Goal: Information Seeking & Learning: Find specific fact

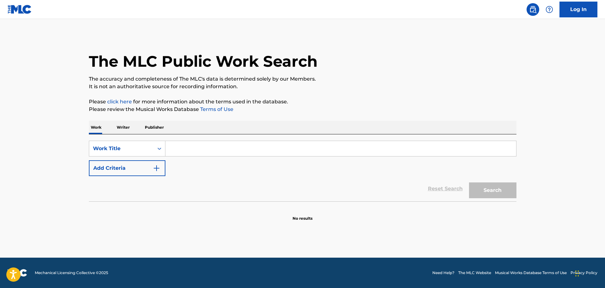
click at [338, 141] on div "SearchWithCriteria42443aaf-2e22-42bb-a1e1-7f6f912bd41b Work Title Add Criteria …" at bounding box center [303, 167] width 428 height 67
click at [223, 154] on input "Search Form" at bounding box center [340, 148] width 351 height 15
type input "silent movie suite"
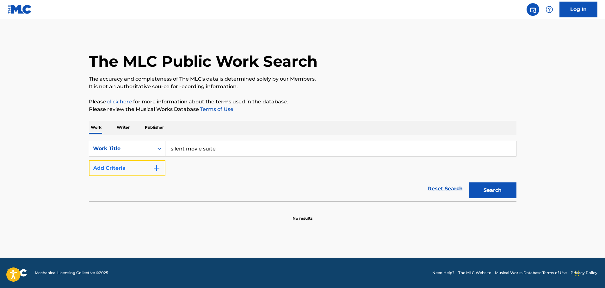
click at [128, 166] on button "Add Criteria" at bounding box center [127, 168] width 77 height 16
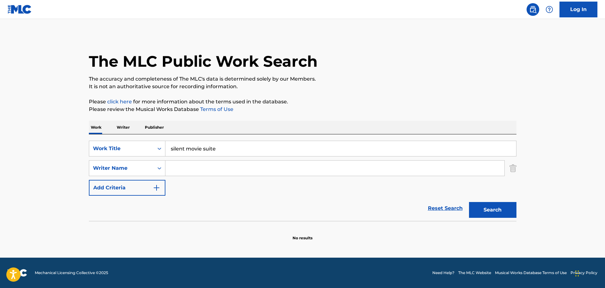
click at [221, 163] on input "Search Form" at bounding box center [334, 168] width 339 height 15
type input "[PERSON_NAME]"
click at [469, 202] on button "Search" at bounding box center [492, 210] width 47 height 16
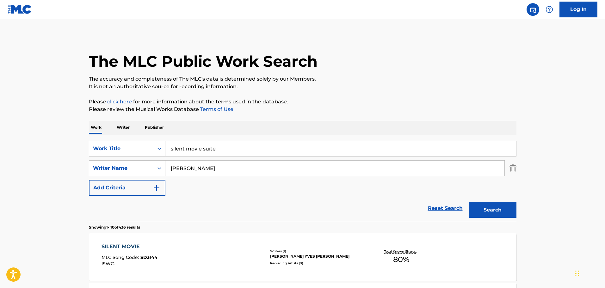
click at [250, 111] on p "Please review the Musical Works Database Terms of Use" at bounding box center [303, 110] width 428 height 8
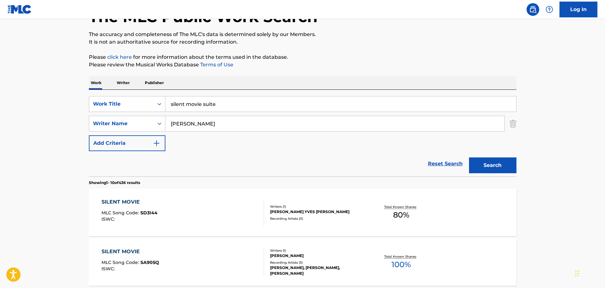
scroll to position [32, 0]
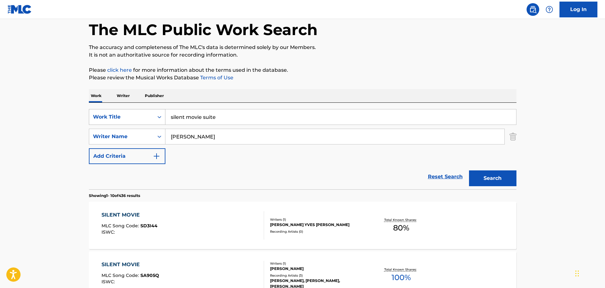
drag, startPoint x: 243, startPoint y: 117, endPoint x: 106, endPoint y: 120, distance: 137.4
click at [106, 120] on div "SearchWithCriteria42443aaf-2e22-42bb-a1e1-7f6f912bd41b Work Title silent movie …" at bounding box center [303, 117] width 428 height 16
type input "didge rock"
type input "="
type input "[PERSON_NAME]"
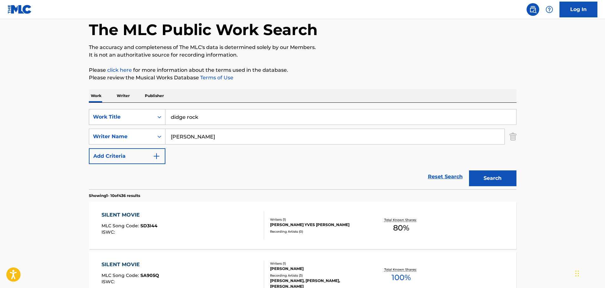
click at [469, 171] on button "Search" at bounding box center [492, 179] width 47 height 16
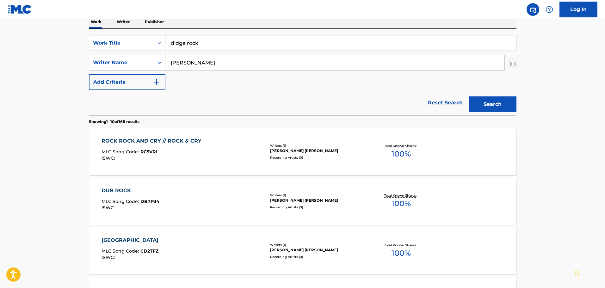
scroll to position [95, 0]
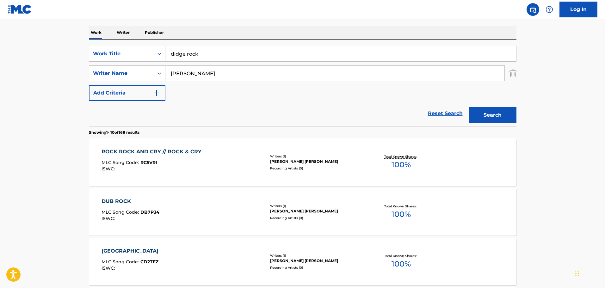
drag, startPoint x: 249, startPoint y: 52, endPoint x: 94, endPoint y: 43, distance: 155.0
click at [99, 44] on div "SearchWithCriteria42443aaf-2e22-42bb-a1e1-7f6f912bd41b Work Title didge rock Se…" at bounding box center [303, 83] width 428 height 87
click at [469, 107] on button "Search" at bounding box center [492, 115] width 47 height 16
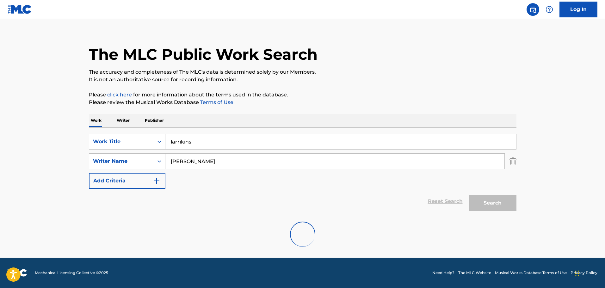
scroll to position [0, 0]
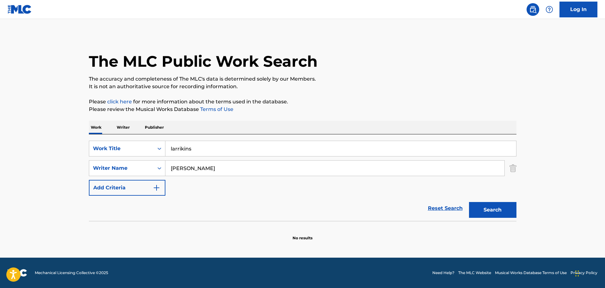
drag, startPoint x: 278, startPoint y: 144, endPoint x: 54, endPoint y: 128, distance: 224.6
click at [54, 128] on main "The MLC Public Work Search The accuracy and completeness of The MLC's data is d…" at bounding box center [302, 138] width 605 height 239
type input "waltzing [PERSON_NAME]"
click at [469, 202] on button "Search" at bounding box center [492, 210] width 47 height 16
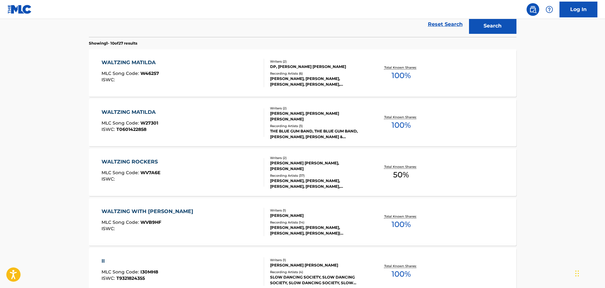
scroll to position [190, 0]
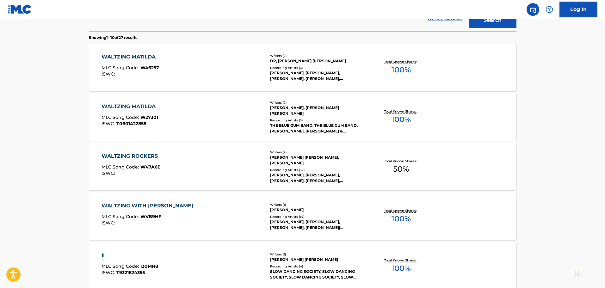
click at [214, 121] on div "WALTZING MATILDA MLC Song Code : W27301 ISWC : T0601422858" at bounding box center [183, 117] width 163 height 28
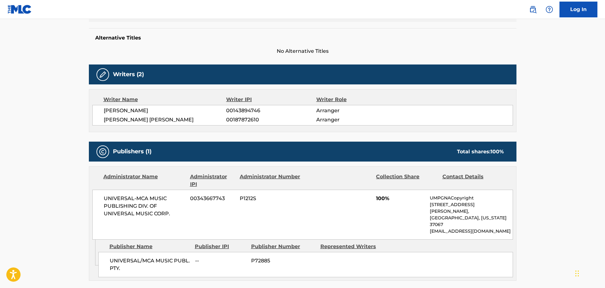
scroll to position [32, 0]
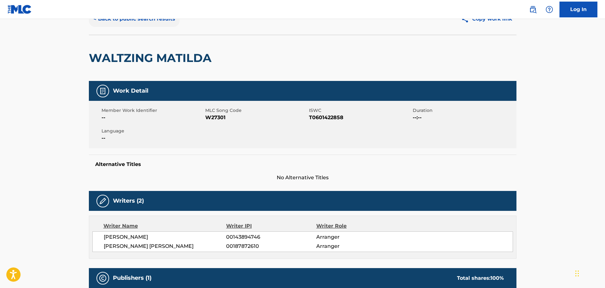
click at [146, 26] on button "< Back to public search results" at bounding box center [134, 19] width 91 height 16
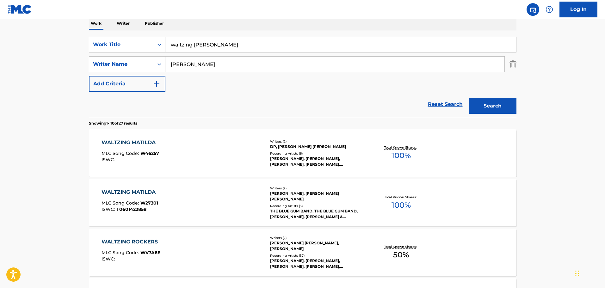
scroll to position [68, 0]
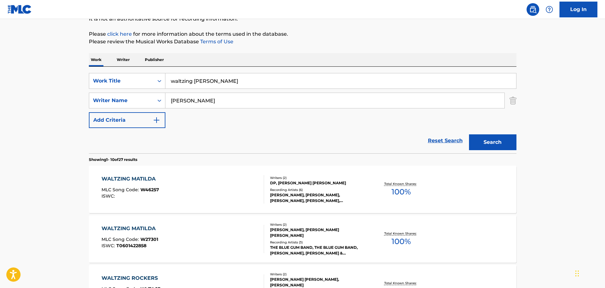
drag, startPoint x: 244, startPoint y: 80, endPoint x: 61, endPoint y: 85, distance: 183.0
type input "alla sinfonia opening"
type input "banks"
click at [469, 134] on button "Search" at bounding box center [492, 142] width 47 height 16
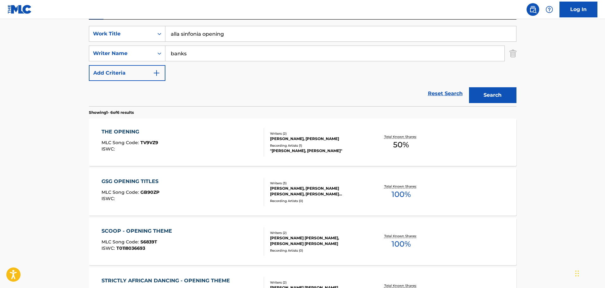
scroll to position [99, 0]
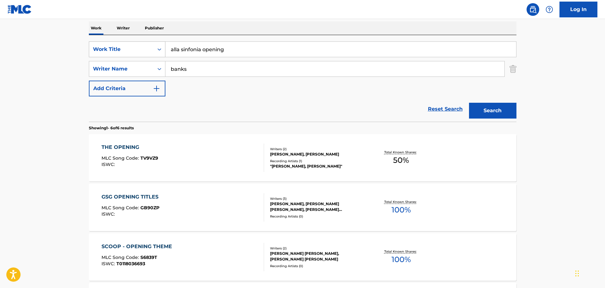
drag, startPoint x: 253, startPoint y: 48, endPoint x: 101, endPoint y: 42, distance: 152.3
click at [101, 42] on div "SearchWithCriteria42443aaf-2e22-42bb-a1e1-7f6f912bd41b Work Title alla sinfonia…" at bounding box center [303, 49] width 428 height 16
click at [469, 103] on button "Search" at bounding box center [492, 111] width 47 height 16
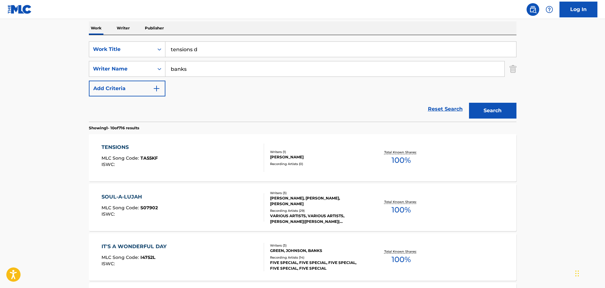
type input "tensions d"
click at [469, 103] on button "Search" at bounding box center [492, 111] width 47 height 16
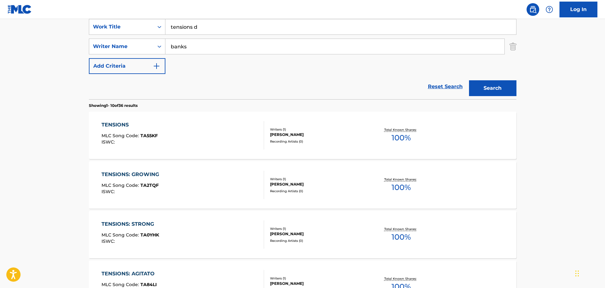
scroll to position [194, 0]
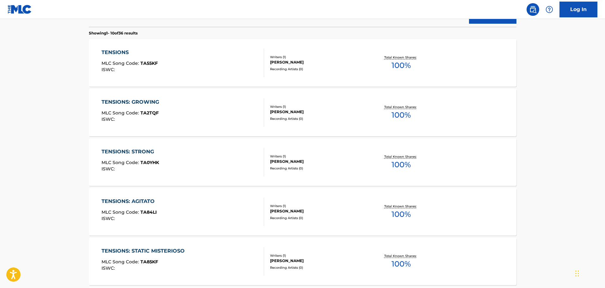
click at [205, 65] on div "TENSIONS MLC Song Code : TA55KF ISWC :" at bounding box center [183, 63] width 163 height 28
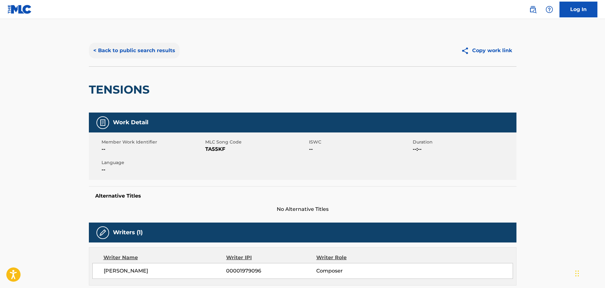
click at [92, 56] on button "< Back to public search results" at bounding box center [134, 51] width 91 height 16
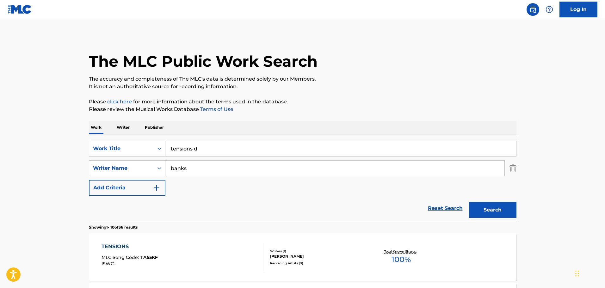
drag, startPoint x: 230, startPoint y: 143, endPoint x: 67, endPoint y: 113, distance: 165.5
type input "fishing boat"
click at [469, 202] on button "Search" at bounding box center [492, 210] width 47 height 16
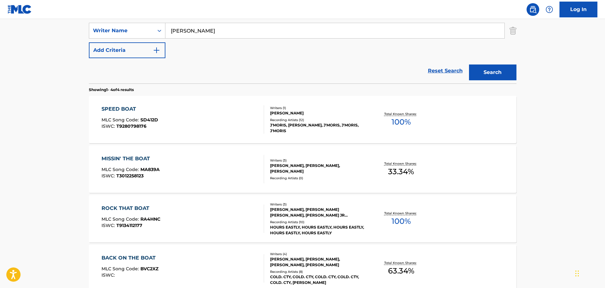
scroll to position [127, 0]
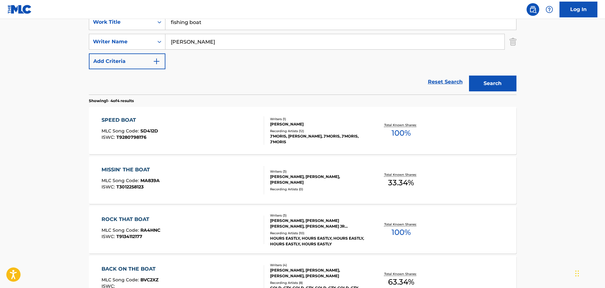
click at [274, 59] on div "SearchWithCriteria42443aaf-2e22-42bb-a1e1-7f6f912bd41b Work Title fishing boat …" at bounding box center [303, 41] width 428 height 55
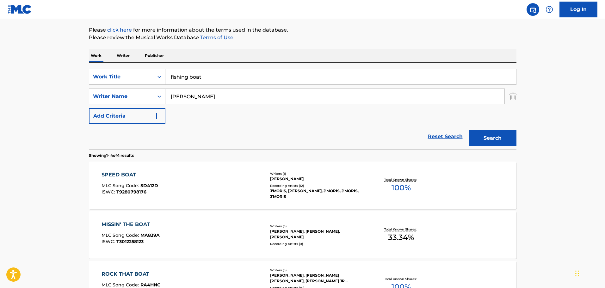
scroll to position [63, 0]
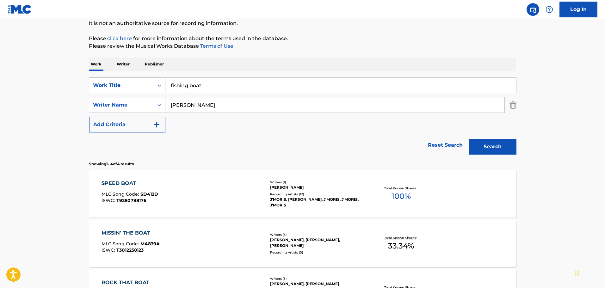
drag, startPoint x: 247, startPoint y: 102, endPoint x: 145, endPoint y: 90, distance: 103.3
click at [145, 90] on div "SearchWithCriteria42443aaf-2e22-42bb-a1e1-7f6f912bd41b Work Title fishing boat …" at bounding box center [303, 105] width 428 height 55
type input "[PERSON_NAME]"
click at [469, 139] on button "Search" at bounding box center [492, 147] width 47 height 16
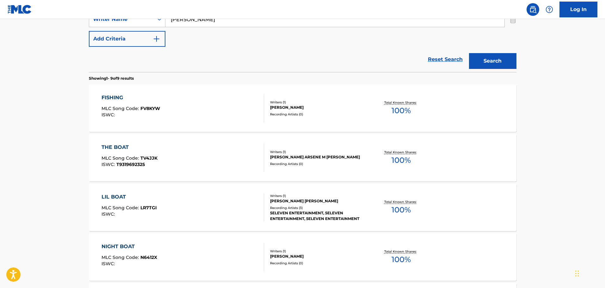
scroll to position [158, 0]
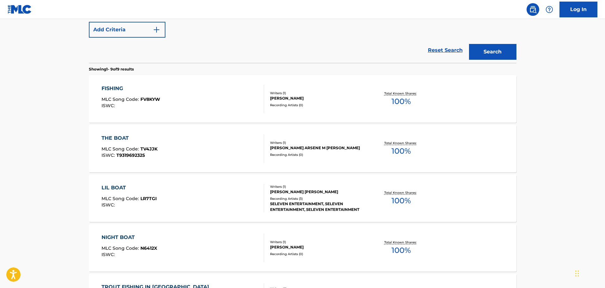
click at [265, 36] on div "SearchWithCriteria42443aaf-2e22-42bb-a1e1-7f6f912bd41b Work Title fishing boat …" at bounding box center [303, 10] width 428 height 55
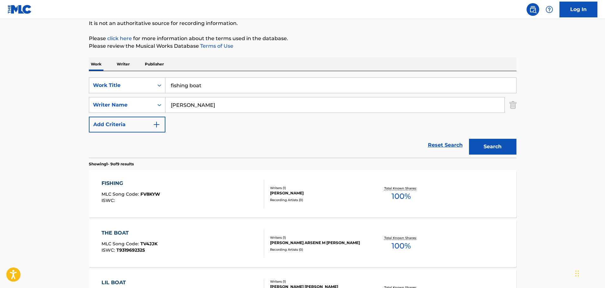
drag, startPoint x: 240, startPoint y: 89, endPoint x: 134, endPoint y: 61, distance: 109.1
type input "cars and stars"
type input "[PERSON_NAME]"
click at [469, 139] on button "Search" at bounding box center [492, 147] width 47 height 16
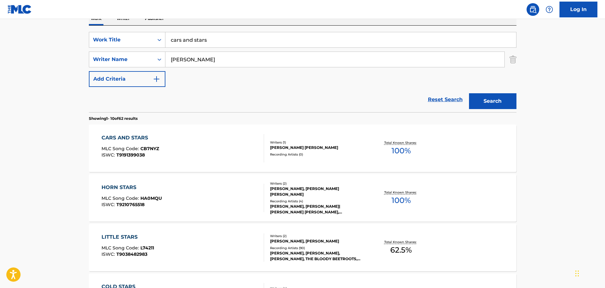
scroll to position [127, 0]
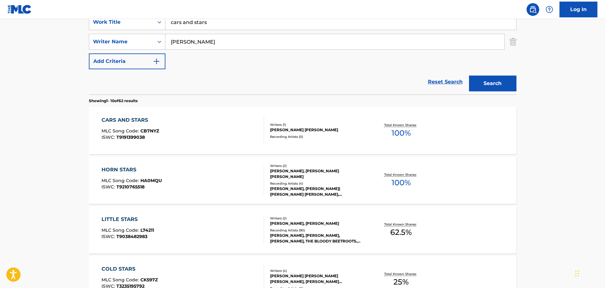
click at [190, 134] on div "CARS AND STARS MLC Song Code : CB7NYZ ISWC : T9191399038" at bounding box center [183, 130] width 163 height 28
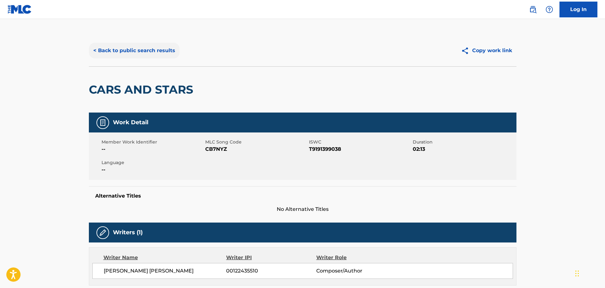
click at [163, 47] on button "< Back to public search results" at bounding box center [134, 51] width 91 height 16
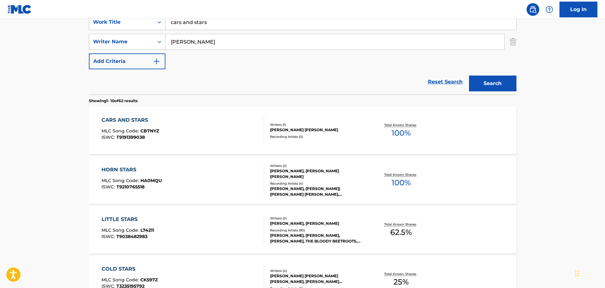
scroll to position [63, 0]
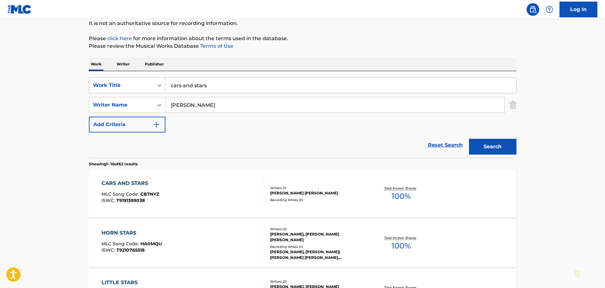
drag, startPoint x: 247, startPoint y: 94, endPoint x: 236, endPoint y: 88, distance: 13.0
click at [243, 92] on div "SearchWithCriteria42443aaf-2e22-42bb-a1e1-7f6f912bd41b Work Title cars and star…" at bounding box center [303, 105] width 428 height 55
drag, startPoint x: 236, startPoint y: 87, endPoint x: 114, endPoint y: 77, distance: 122.0
click at [114, 77] on div "SearchWithCriteria42443aaf-2e22-42bb-a1e1-7f6f912bd41b Work Title cars and star…" at bounding box center [303, 114] width 428 height 87
type input "animated scarecrow, the"
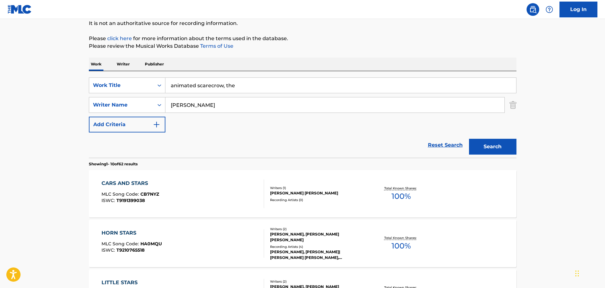
type input "[PERSON_NAME]"
click at [469, 139] on button "Search" at bounding box center [492, 147] width 47 height 16
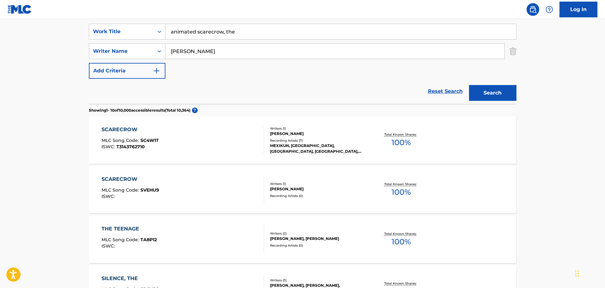
scroll to position [127, 0]
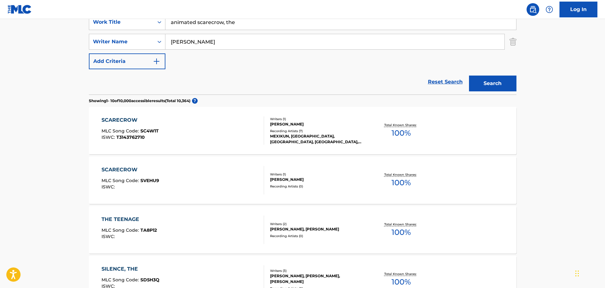
click at [253, 68] on div "SearchWithCriteria42443aaf-2e22-42bb-a1e1-7f6f912bd41b Work Title animated scar…" at bounding box center [303, 41] width 428 height 55
click at [279, 22] on input "animated scarecrow, the" at bounding box center [340, 22] width 351 height 15
drag, startPoint x: 281, startPoint y: 22, endPoint x: 139, endPoint y: 14, distance: 142.3
click at [139, 14] on div "Log In The MLC Public Work Search The accuracy and completeness of The MLC's da…" at bounding box center [302, 270] width 605 height 794
click at [469, 76] on button "Search" at bounding box center [492, 84] width 47 height 16
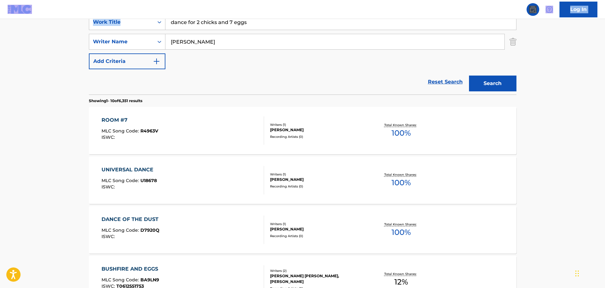
drag, startPoint x: 260, startPoint y: 19, endPoint x: 165, endPoint y: 24, distance: 95.1
click at [165, 24] on div "Log In The MLC Public Work Search The accuracy and completeness of The MLC's da…" at bounding box center [302, 270] width 605 height 794
drag, startPoint x: 258, startPoint y: 20, endPoint x: 166, endPoint y: 17, distance: 92.4
click at [166, 17] on div "Log In The MLC Public Work Search The accuracy and completeness of The MLC's da…" at bounding box center [302, 270] width 605 height 794
type input "S"
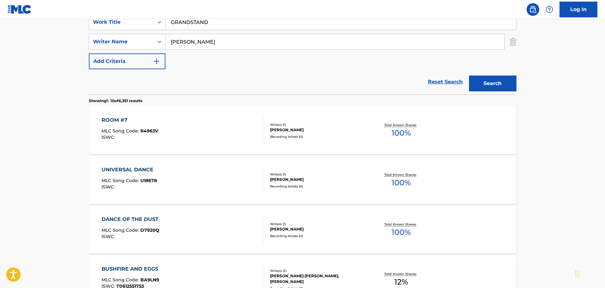
type input "GRANDSTAND"
type input "[PERSON_NAME]"
click at [469, 76] on button "Search" at bounding box center [492, 84] width 47 height 16
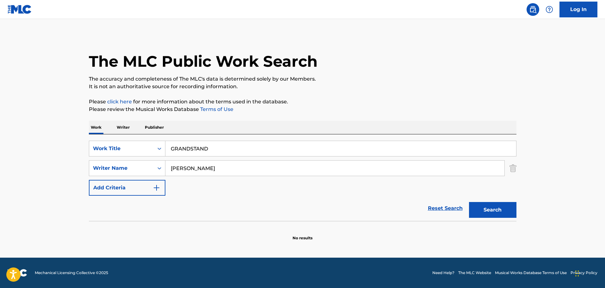
scroll to position [0, 0]
drag, startPoint x: 250, startPoint y: 144, endPoint x: 102, endPoint y: 133, distance: 147.9
click at [102, 133] on div "Work Writer Publisher SearchWithCriteria42443aaf-2e22-42bb-a1e1-7f6f912bd41b Wo…" at bounding box center [303, 181] width 428 height 120
click at [469, 202] on button "Search" at bounding box center [492, 210] width 47 height 16
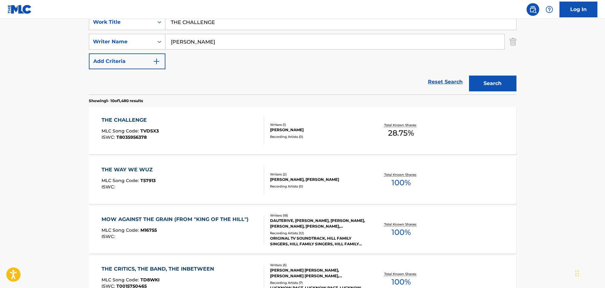
scroll to position [95, 0]
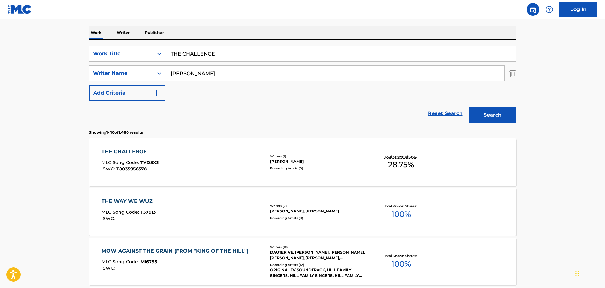
drag, startPoint x: 185, startPoint y: 54, endPoint x: 84, endPoint y: 60, distance: 101.1
type input "BELL ROCK"
drag, startPoint x: 201, startPoint y: 74, endPoint x: 204, endPoint y: 84, distance: 10.3
click at [204, 84] on div "SearchWithCriteria42443aaf-2e22-42bb-a1e1-7f6f912bd41b Work Title BELL ROCK Sea…" at bounding box center [303, 73] width 428 height 55
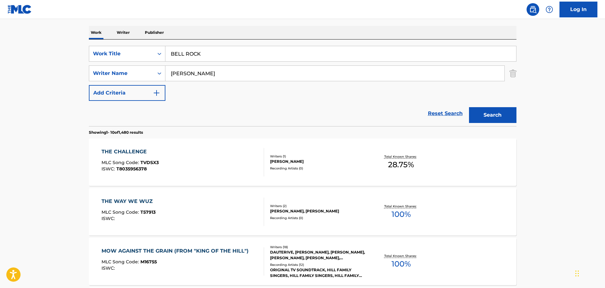
type input "[PERSON_NAME]"
click at [469, 107] on button "Search" at bounding box center [492, 115] width 47 height 16
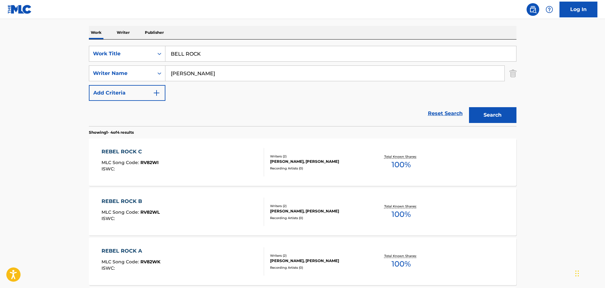
drag, startPoint x: 242, startPoint y: 60, endPoint x: 153, endPoint y: 41, distance: 90.7
click at [154, 41] on div "SearchWithCriteria42443aaf-2e22-42bb-a1e1-7f6f912bd41b Work Title BELL ROCK Sea…" at bounding box center [303, 83] width 428 height 87
type input "CITY TO SURF"
type input "[PERSON_NAME]"
click at [469, 107] on button "Search" at bounding box center [492, 115] width 47 height 16
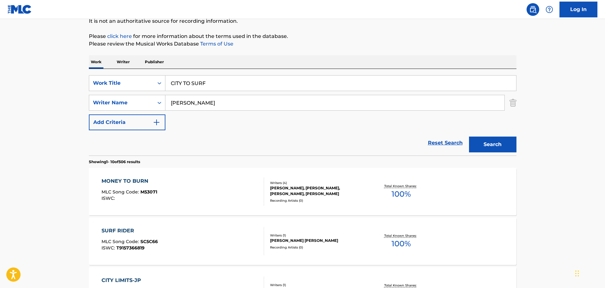
scroll to position [63, 0]
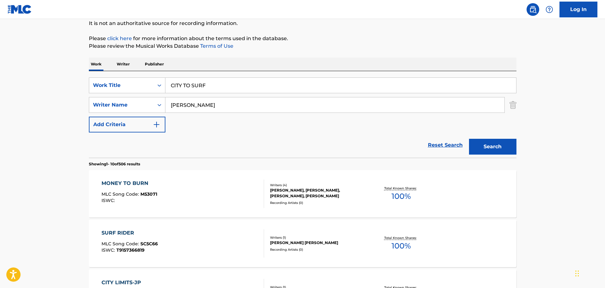
drag, startPoint x: 219, startPoint y: 83, endPoint x: 178, endPoint y: 80, distance: 40.9
click at [186, 82] on input "CITY TO SURF" at bounding box center [340, 85] width 351 height 15
type input "C"
click at [469, 139] on button "Search" at bounding box center [492, 147] width 47 height 16
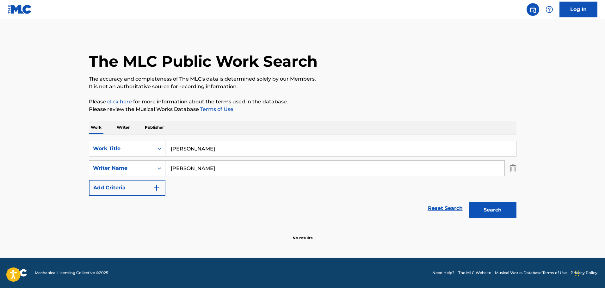
scroll to position [0, 0]
drag, startPoint x: 204, startPoint y: 148, endPoint x: 167, endPoint y: 141, distance: 37.2
click at [167, 141] on div "[PERSON_NAME]" at bounding box center [340, 149] width 351 height 16
type input "CITY TO SURF"
type input "[PERSON_NAME]"
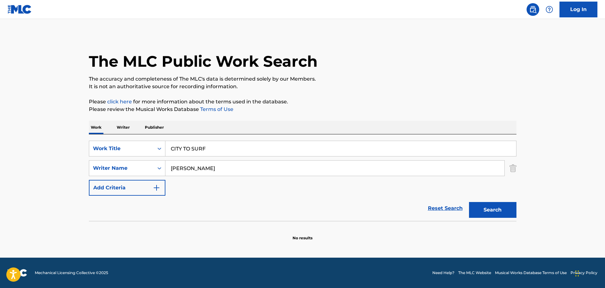
click at [469, 202] on button "Search" at bounding box center [492, 210] width 47 height 16
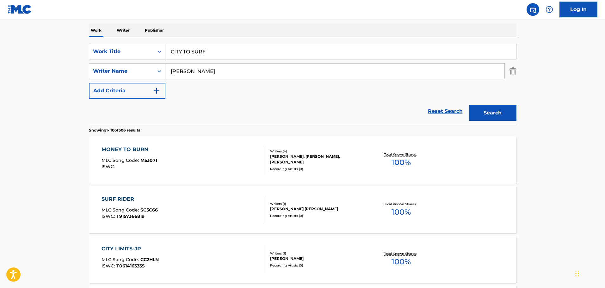
scroll to position [95, 0]
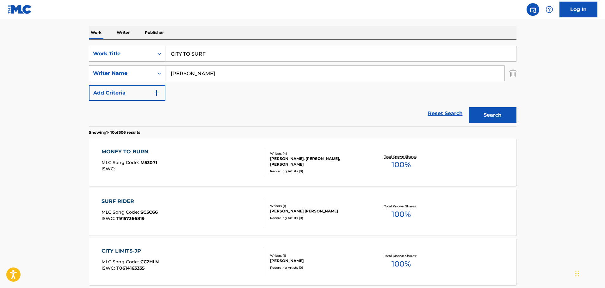
drag, startPoint x: 249, startPoint y: 56, endPoint x: 106, endPoint y: 57, distance: 143.0
click at [106, 57] on div "SearchWithCriteria42443aaf-2e22-42bb-a1e1-7f6f912bd41b Work Title CITY TO SURF" at bounding box center [303, 54] width 428 height 16
type input "WHO YOU ARE"
type input "[PERSON_NAME]"
click at [469, 107] on button "Search" at bounding box center [492, 115] width 47 height 16
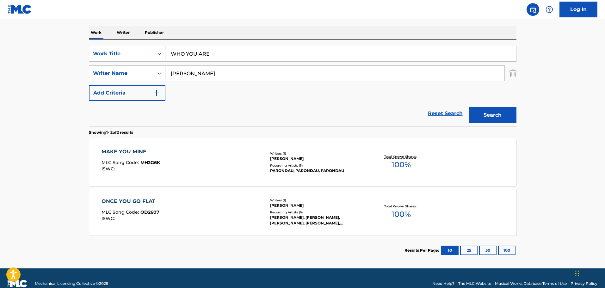
drag, startPoint x: 286, startPoint y: 52, endPoint x: 61, endPoint y: 34, distance: 225.7
click at [61, 34] on main "The MLC Public Work Search The accuracy and completeness of The MLC's data is d…" at bounding box center [302, 96] width 605 height 345
click at [469, 107] on button "Search" at bounding box center [492, 115] width 47 height 16
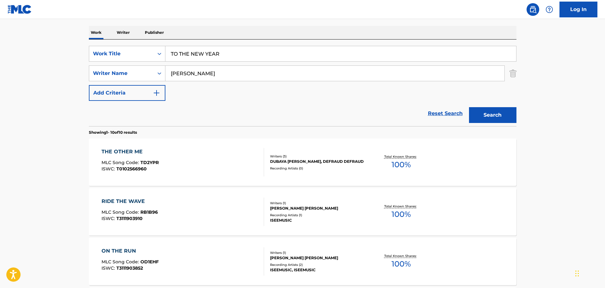
drag, startPoint x: 228, startPoint y: 51, endPoint x: 155, endPoint y: 44, distance: 73.4
click at [155, 44] on div "SearchWithCriteria42443aaf-2e22-42bb-a1e1-7f6f912bd41b Work Title TO THE NEW YE…" at bounding box center [303, 83] width 428 height 87
click at [469, 107] on button "Search" at bounding box center [492, 115] width 47 height 16
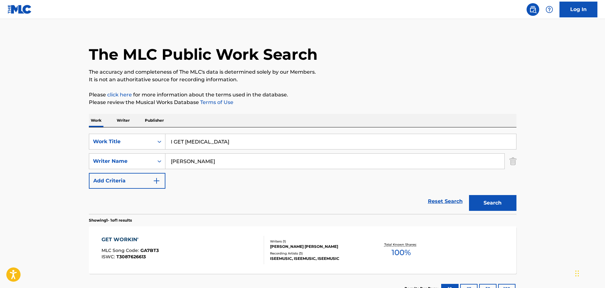
scroll to position [56, 0]
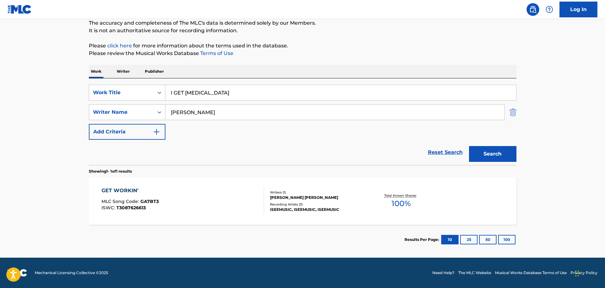
click at [510, 114] on img "Search Form" at bounding box center [513, 112] width 7 height 16
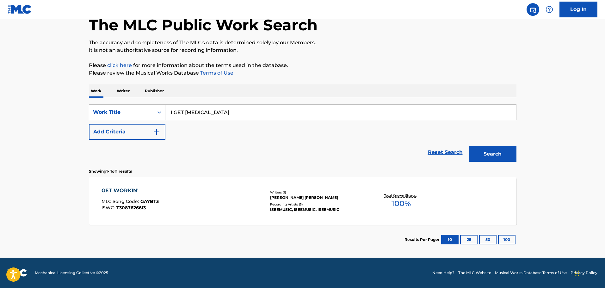
click at [374, 94] on div "Work Writer Publisher" at bounding box center [303, 90] width 428 height 13
click at [389, 109] on input "I GET [MEDICAL_DATA]" at bounding box center [340, 112] width 351 height 15
click at [469, 146] on button "Search" at bounding box center [492, 154] width 47 height 16
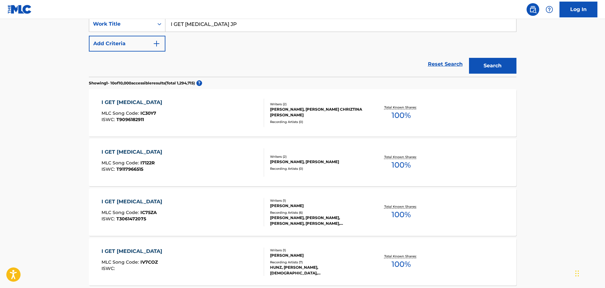
scroll to position [95, 0]
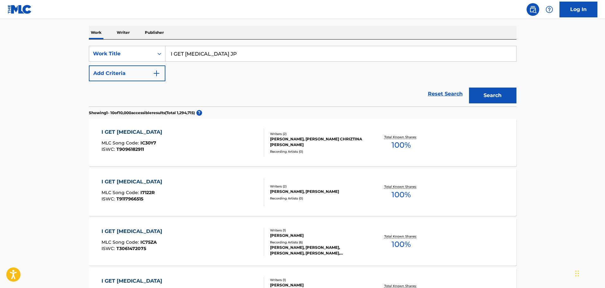
drag, startPoint x: 205, startPoint y: 54, endPoint x: 212, endPoint y: 58, distance: 8.1
click at [209, 58] on input "I GET [MEDICAL_DATA] JP" at bounding box center [340, 53] width 351 height 15
drag, startPoint x: 218, startPoint y: 56, endPoint x: 85, endPoint y: 56, distance: 132.9
click at [85, 56] on div "The MLC Public Work Search The accuracy and completeness of The MLC's data is d…" at bounding box center [302, 293] width 443 height 706
click at [469, 88] on button "Search" at bounding box center [492, 96] width 47 height 16
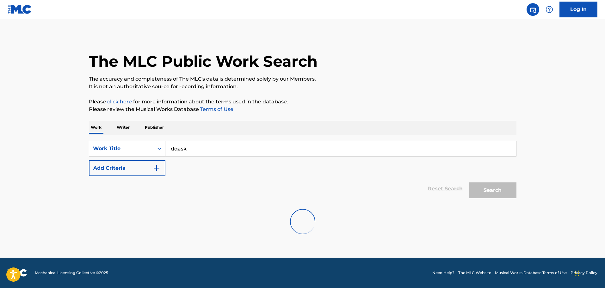
scroll to position [0, 0]
drag, startPoint x: 231, startPoint y: 147, endPoint x: 118, endPoint y: 142, distance: 113.4
click at [118, 142] on div "SearchWithCriteria42443aaf-2e22-42bb-a1e1-7f6f912bd41b Work Title dqask" at bounding box center [303, 149] width 428 height 16
type input "VERTIGO"
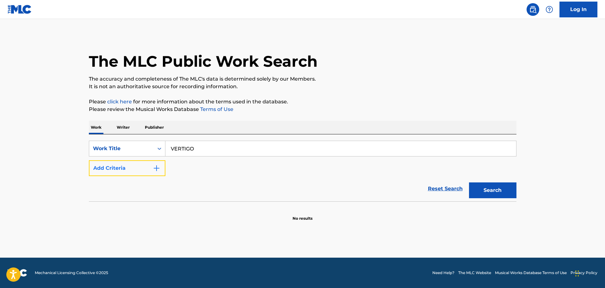
click at [134, 169] on button "Add Criteria" at bounding box center [127, 168] width 77 height 16
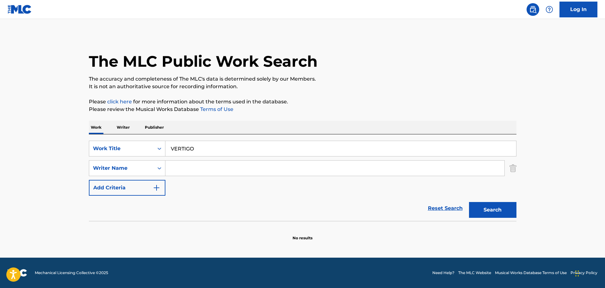
click at [200, 163] on input "Search Form" at bounding box center [334, 168] width 339 height 15
type input "[PERSON_NAME]"
click at [469, 202] on button "Search" at bounding box center [492, 210] width 47 height 16
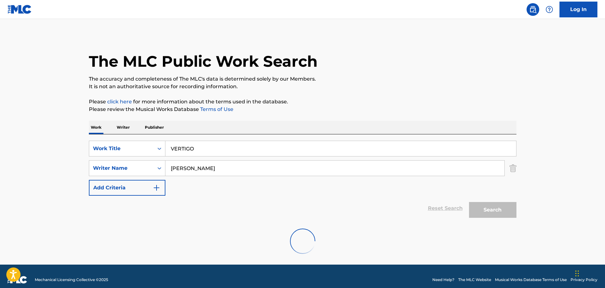
click at [366, 87] on p "It is not an authoritative source for recording information." at bounding box center [303, 87] width 428 height 8
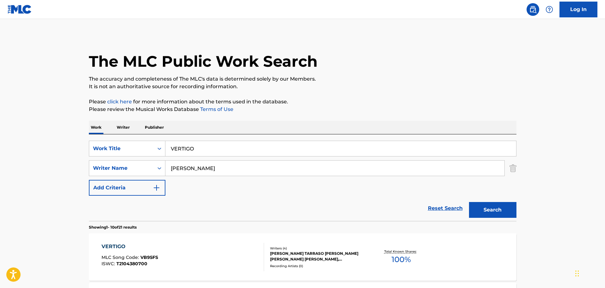
scroll to position [158, 0]
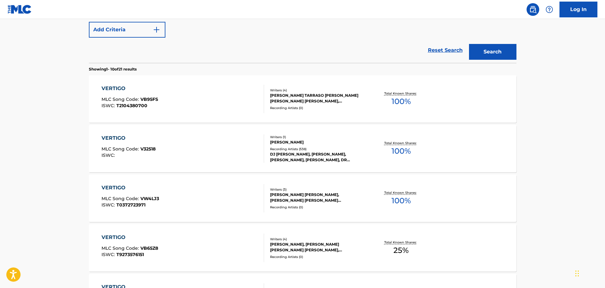
click at [209, 109] on div "[MEDICAL_DATA] MLC Song Code : VB95FS ISWC : T2104380700" at bounding box center [183, 99] width 163 height 28
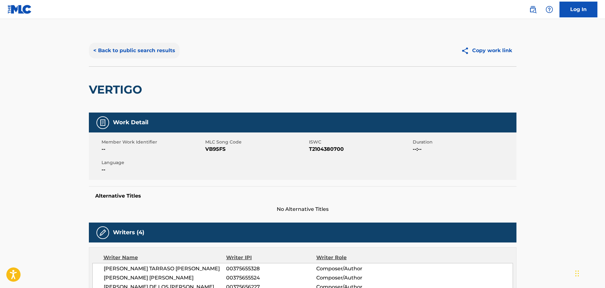
click at [152, 47] on button "< Back to public search results" at bounding box center [134, 51] width 91 height 16
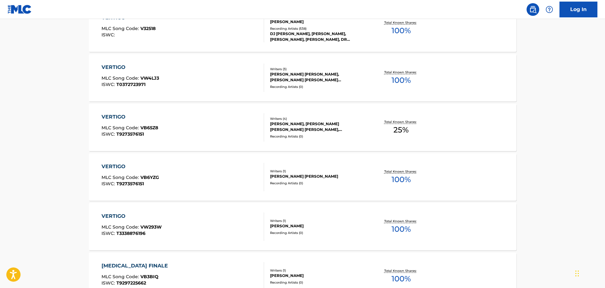
scroll to position [289, 0]
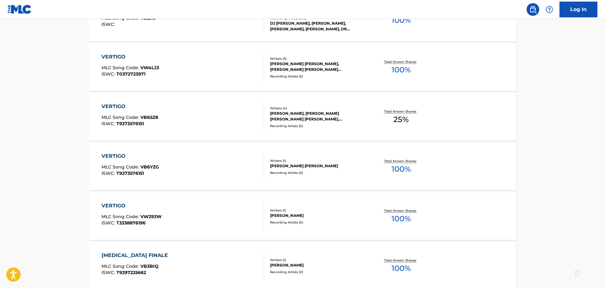
click at [199, 107] on div "[MEDICAL_DATA] MLC Song Code : VB65Z8 ISWC : T9273576151" at bounding box center [183, 117] width 163 height 28
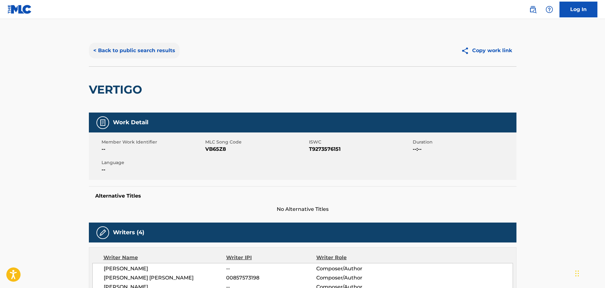
click at [152, 51] on button "< Back to public search results" at bounding box center [134, 51] width 91 height 16
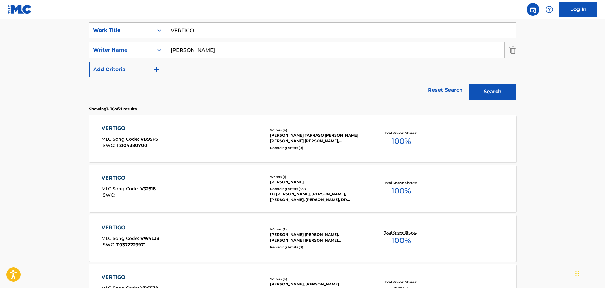
scroll to position [104, 0]
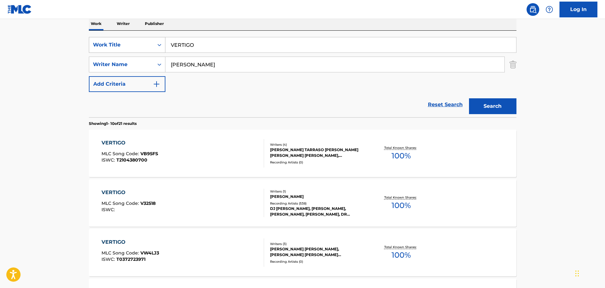
drag, startPoint x: 210, startPoint y: 47, endPoint x: 139, endPoint y: 45, distance: 71.2
click at [139, 45] on div "SearchWithCriteria42443aaf-2e22-42bb-a1e1-7f6f912bd41b Work Title [MEDICAL_DATA]" at bounding box center [303, 45] width 428 height 16
type input "a"
type input "angel of satisfaction"
type input "[PERSON_NAME]"
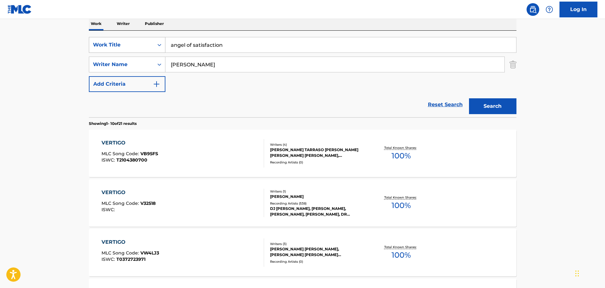
click at [469, 98] on button "Search" at bounding box center [492, 106] width 47 height 16
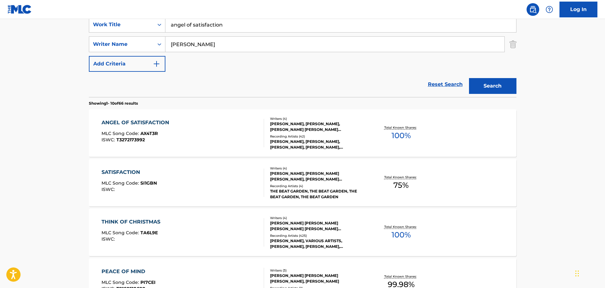
scroll to position [135, 0]
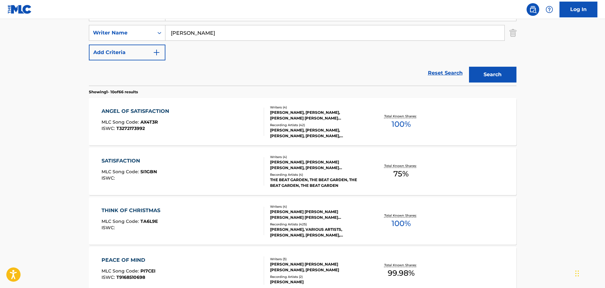
click at [198, 117] on div "ANGEL OF SATISFACTION MLC Song Code : AX4T3R ISWC : T3272173992" at bounding box center [183, 122] width 163 height 28
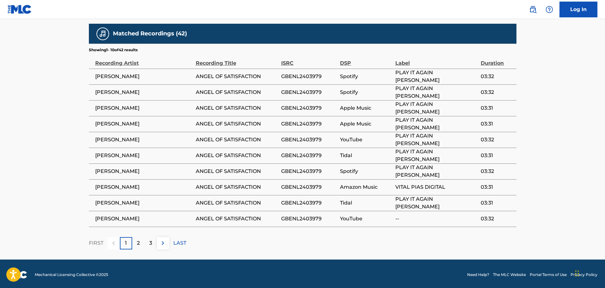
scroll to position [821, 0]
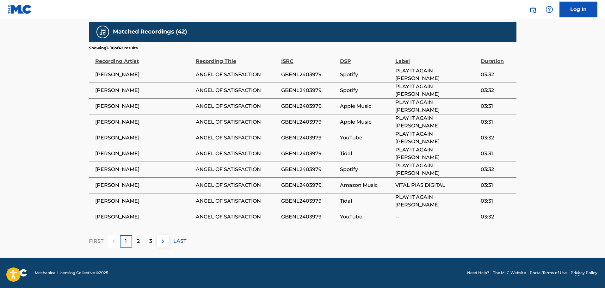
click at [290, 77] on span "GBENL2403979" at bounding box center [309, 75] width 56 height 8
copy span "GBENL2403979"
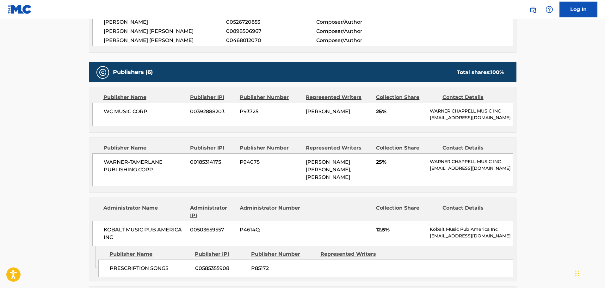
scroll to position [251, 0]
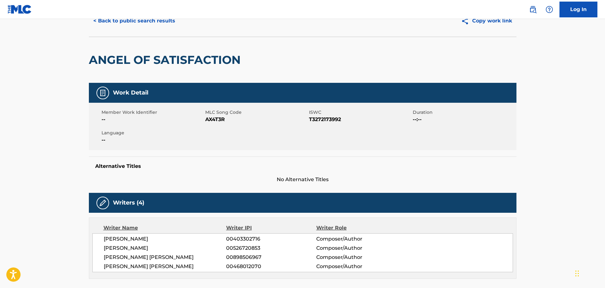
click at [140, 29] on div "< Back to public search results Copy work link" at bounding box center [303, 21] width 428 height 32
click at [138, 25] on button "< Back to public search results" at bounding box center [134, 21] width 91 height 16
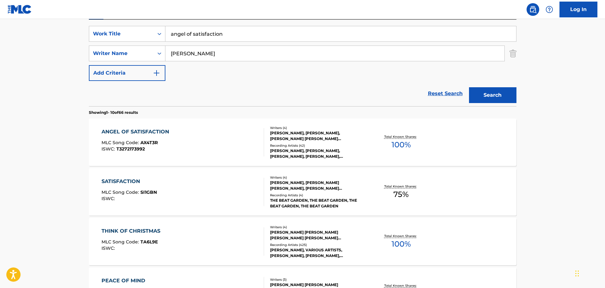
scroll to position [104, 0]
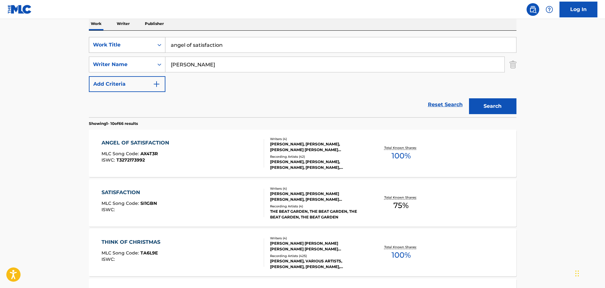
drag, startPoint x: 231, startPoint y: 48, endPoint x: 143, endPoint y: 50, distance: 87.7
click at [143, 50] on div "SearchWithCriteria42443aaf-2e22-42bb-a1e1-7f6f912bd41b Work Title angel of sati…" at bounding box center [303, 45] width 428 height 16
type input "DAMN"
type input "[PERSON_NAME]"
click at [469, 98] on button "Search" at bounding box center [492, 106] width 47 height 16
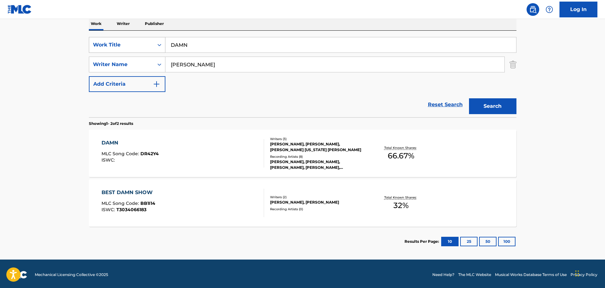
scroll to position [106, 0]
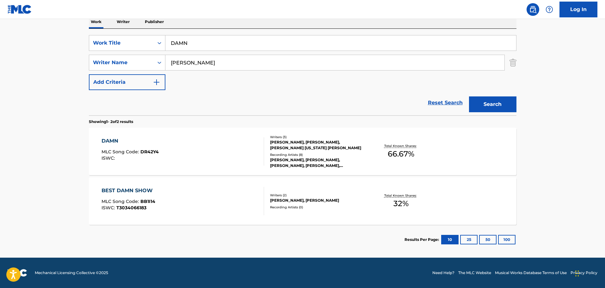
click at [199, 144] on div "DAMN MLC Song Code : DR42Y4 ISWC :" at bounding box center [183, 151] width 163 height 28
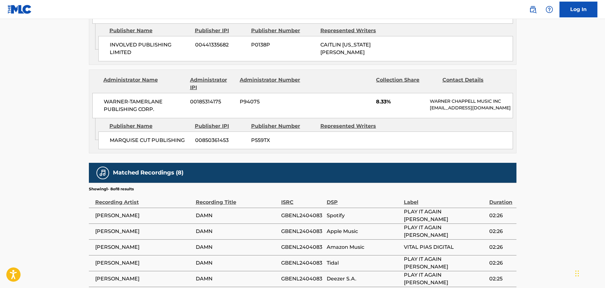
scroll to position [515, 0]
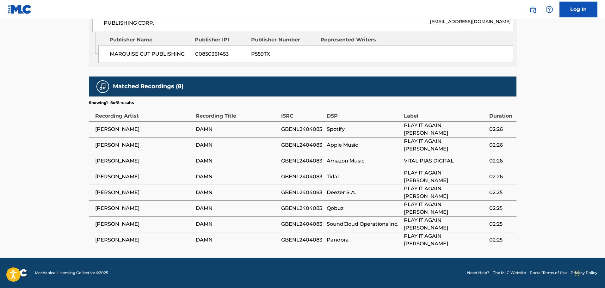
click at [299, 130] on span "GBENL2404083" at bounding box center [302, 130] width 42 height 8
copy span "GBENL2404083"
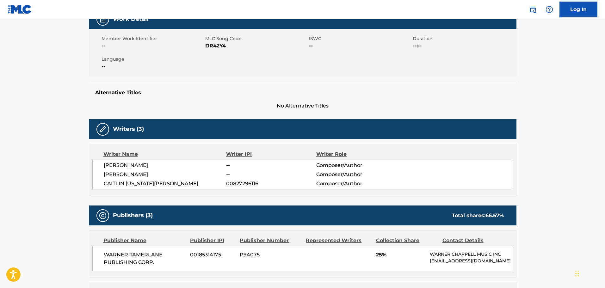
scroll to position [0, 0]
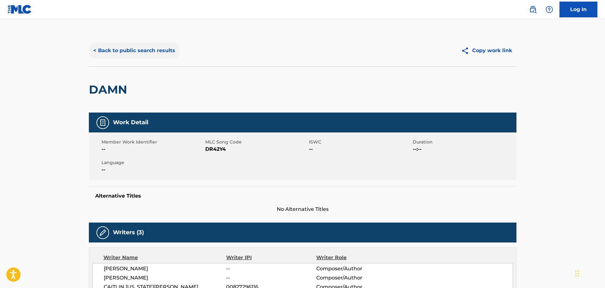
click at [143, 55] on button "< Back to public search results" at bounding box center [134, 51] width 91 height 16
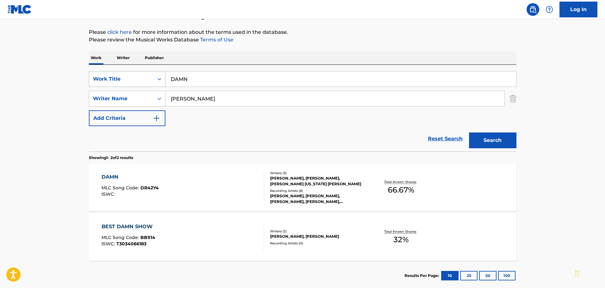
drag, startPoint x: 226, startPoint y: 77, endPoint x: 134, endPoint y: 75, distance: 92.4
click at [134, 75] on div "SearchWithCriteria42443aaf-2e22-42bb-a1e1-7f6f912bd41b Work Title DAMN" at bounding box center [303, 79] width 428 height 16
type input "EVERYTHING CHANGES (BUT I WON'T)"
type input "[PERSON_NAME]"
click at [469, 133] on button "Search" at bounding box center [492, 141] width 47 height 16
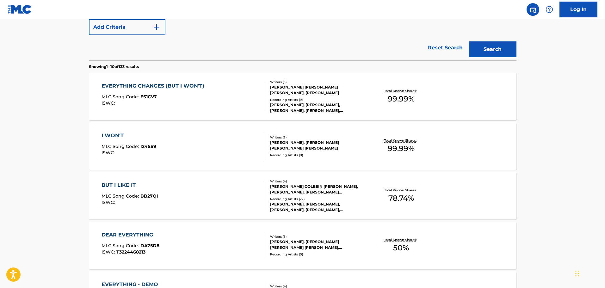
scroll to position [165, 0]
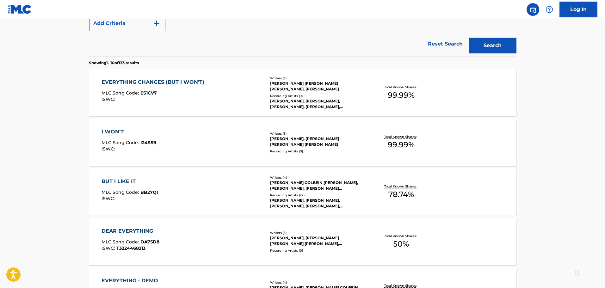
click at [230, 91] on div "EVERYTHING CHANGES (BUT I WON'T) MLC Song Code : ES1CV7 ISWC :" at bounding box center [183, 92] width 163 height 28
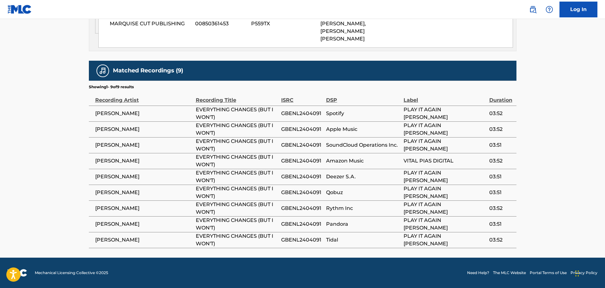
scroll to position [502, 0]
click at [315, 113] on span "GBENL2404091" at bounding box center [302, 114] width 42 height 8
copy span "GBENL2404091"
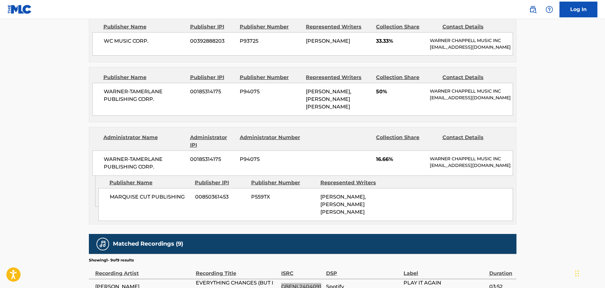
scroll to position [312, 0]
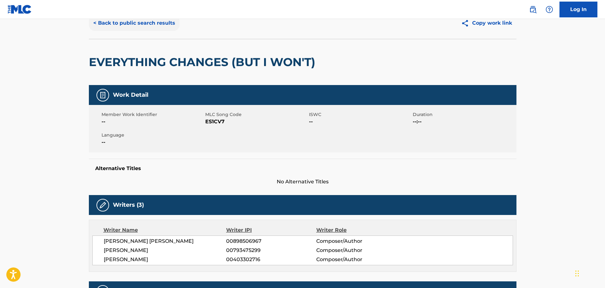
click at [153, 25] on button "< Back to public search results" at bounding box center [134, 23] width 91 height 16
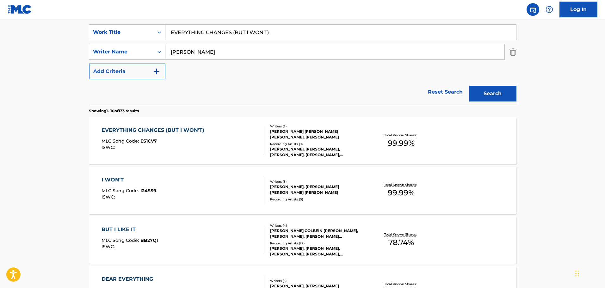
scroll to position [106, 0]
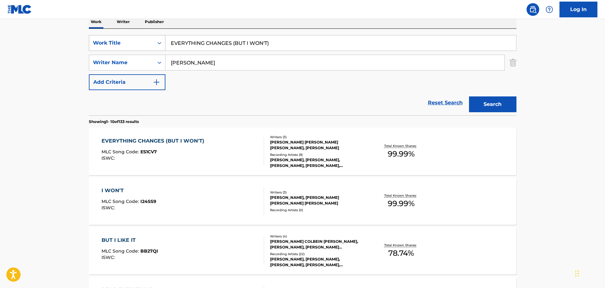
drag, startPoint x: 301, startPoint y: 40, endPoint x: 141, endPoint y: 44, distance: 159.5
click at [141, 44] on div "SearchWithCriteria42443aaf-2e22-42bb-a1e1-7f6f912bd41b Work Title EVERYTHING CH…" at bounding box center [303, 43] width 428 height 16
type input "FIRST"
type input "[PERSON_NAME]"
click at [469, 97] on button "Search" at bounding box center [492, 105] width 47 height 16
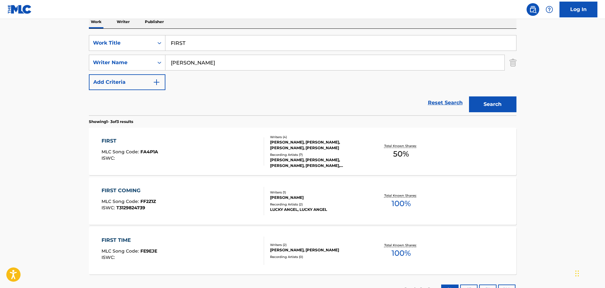
scroll to position [137, 0]
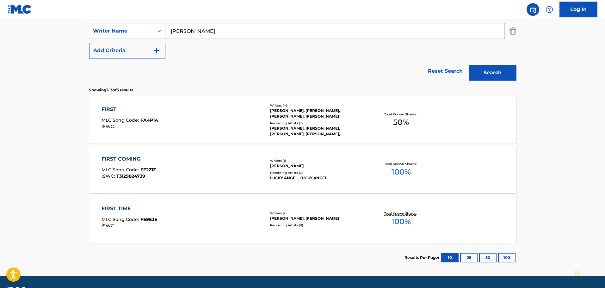
click at [208, 120] on div "FIRST MLC Song Code : FA4P1A ISWC :" at bounding box center [183, 120] width 163 height 28
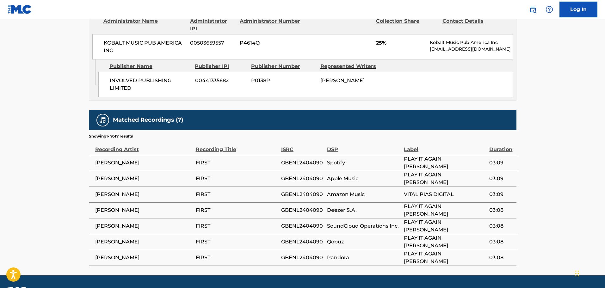
scroll to position [456, 0]
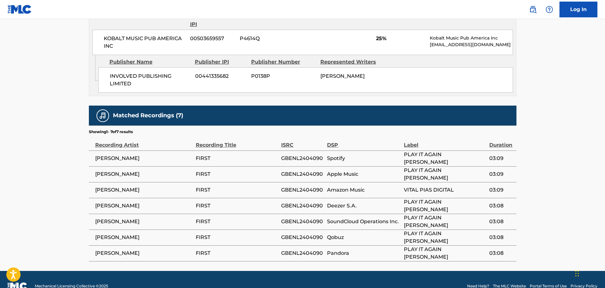
click at [304, 155] on span "GBENL2404090" at bounding box center [302, 159] width 43 height 8
copy span "GBENL2404090"
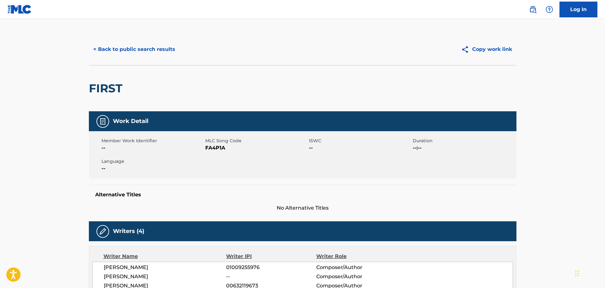
scroll to position [0, 0]
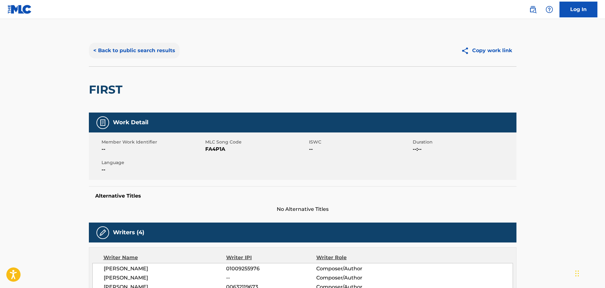
click at [137, 50] on button "< Back to public search results" at bounding box center [134, 51] width 91 height 16
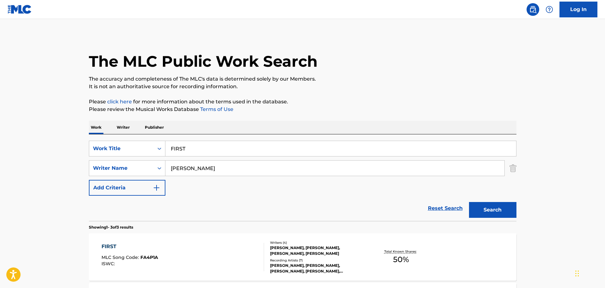
scroll to position [119, 0]
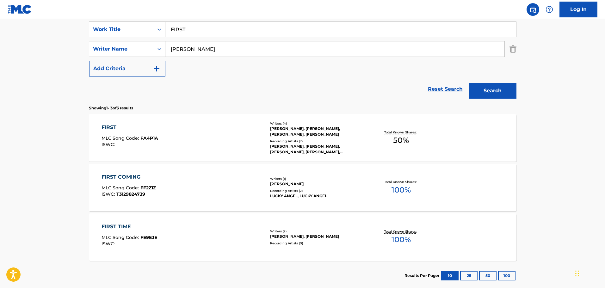
drag, startPoint x: 215, startPoint y: 35, endPoint x: 92, endPoint y: 40, distance: 122.9
click at [92, 40] on div "SearchWithCriteria42443aaf-2e22-42bb-a1e1-7f6f912bd41b Work Title FIRST SearchW…" at bounding box center [303, 49] width 428 height 55
type input "FREE"
type input "[DEMOGRAPHIC_DATA]"
click at [469, 83] on button "Search" at bounding box center [492, 91] width 47 height 16
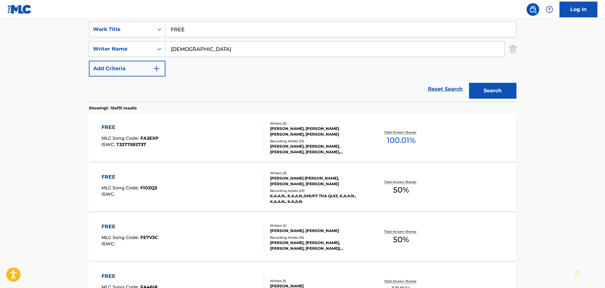
scroll to position [88, 0]
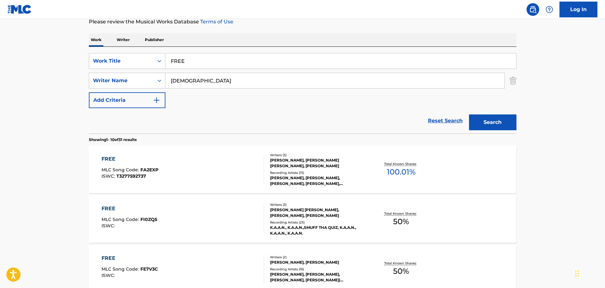
drag, startPoint x: 277, startPoint y: 61, endPoint x: 171, endPoint y: 55, distance: 106.5
click at [171, 55] on input "FREE" at bounding box center [340, 60] width 351 height 15
type input "[PERSON_NAME] [PERSON_NAME]"
type input "[PERSON_NAME]"
click at [469, 115] on button "Search" at bounding box center [492, 123] width 47 height 16
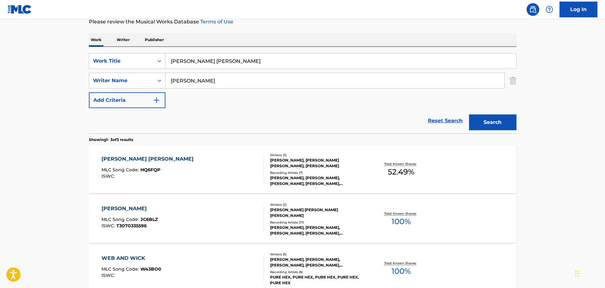
click at [258, 116] on div "Reset Search Search" at bounding box center [303, 120] width 428 height 25
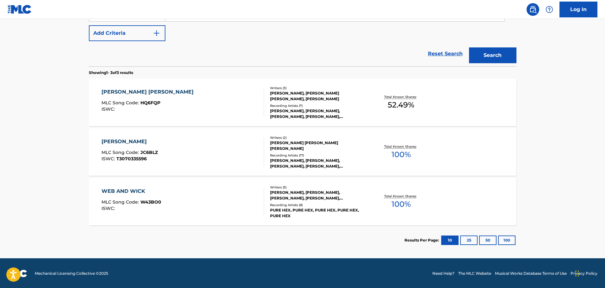
scroll to position [155, 0]
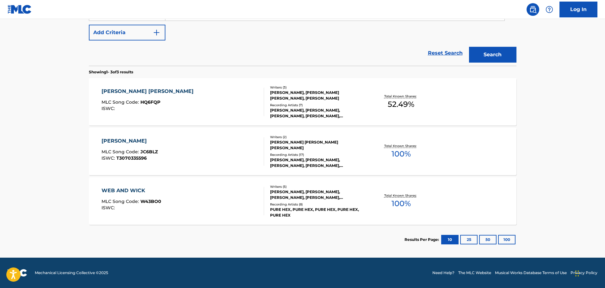
click at [232, 99] on div "[PERSON_NAME] [PERSON_NAME] MLC Song Code : HQ6FQP ISWC :" at bounding box center [183, 102] width 163 height 28
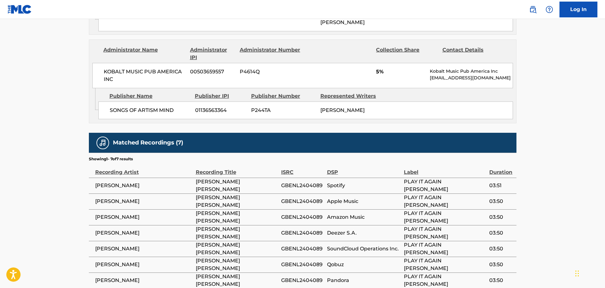
scroll to position [491, 0]
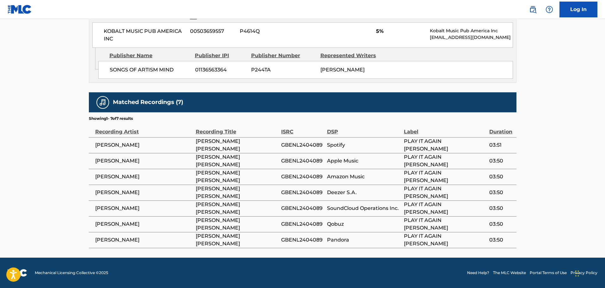
click at [306, 147] on span "GBENL2404089" at bounding box center [302, 145] width 43 height 8
copy span "GBENL2404089"
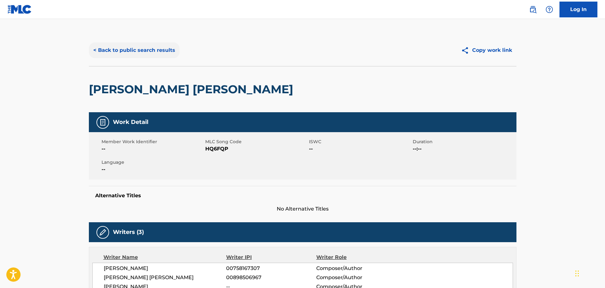
scroll to position [0, 0]
click at [168, 48] on button "< Back to public search results" at bounding box center [134, 51] width 91 height 16
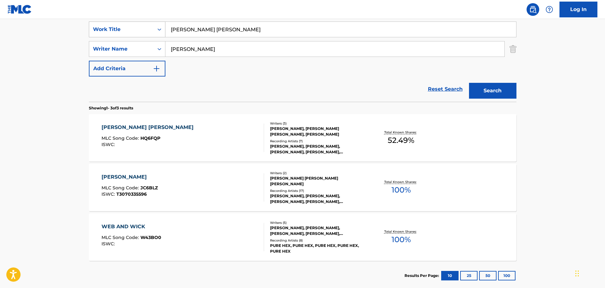
drag, startPoint x: 227, startPoint y: 30, endPoint x: 113, endPoint y: 31, distance: 114.2
click at [113, 31] on div "SearchWithCriteria42443aaf-2e22-42bb-a1e1-7f6f912bd41b Work Title [PERSON_NAME]…" at bounding box center [303, 30] width 428 height 16
type input "party people"
type input "sans"
click at [469, 83] on button "Search" at bounding box center [492, 91] width 47 height 16
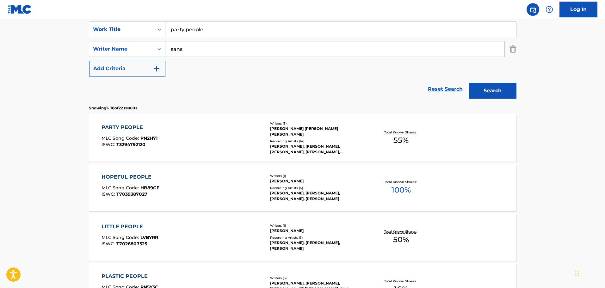
click at [187, 140] on div "PARTY PEOPLE MLC Song Code : PN2H71 ISWC : T3294792120" at bounding box center [183, 138] width 163 height 28
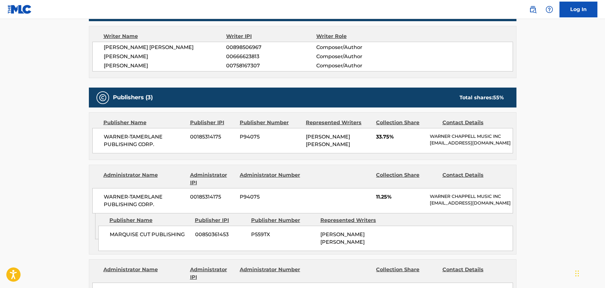
scroll to position [190, 0]
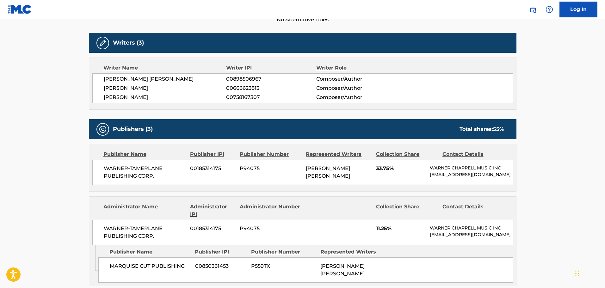
click at [141, 87] on span "[PERSON_NAME]" at bounding box center [165, 88] width 123 height 8
copy span "[PERSON_NAME]"
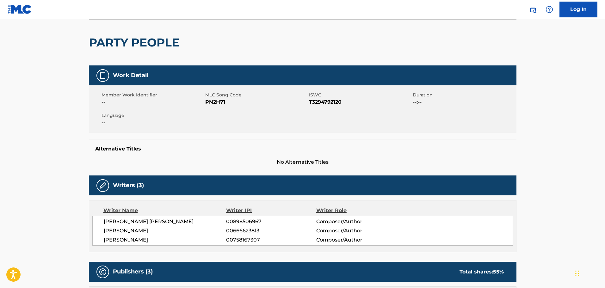
scroll to position [0, 0]
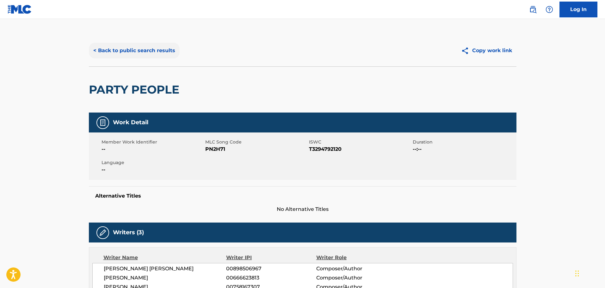
click at [155, 45] on button "< Back to public search results" at bounding box center [134, 51] width 91 height 16
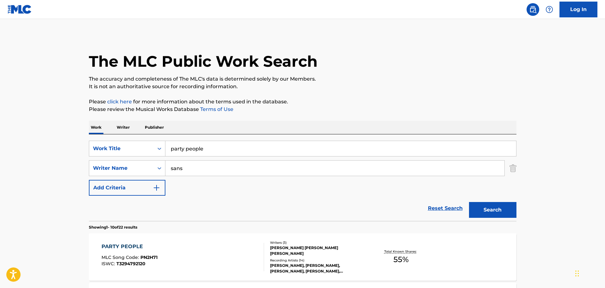
scroll to position [119, 0]
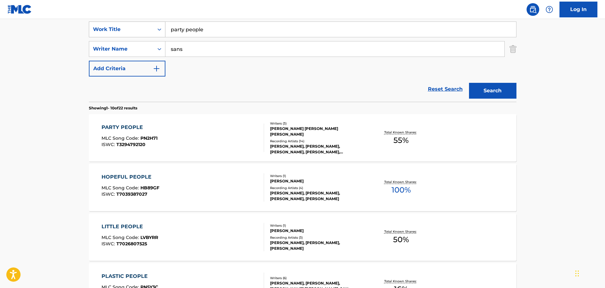
drag, startPoint x: 221, startPoint y: 33, endPoint x: 135, endPoint y: 25, distance: 86.7
click at [135, 25] on div "SearchWithCriteria42443aaf-2e22-42bb-a1e1-7f6f912bd41b Work Title party people" at bounding box center [303, 30] width 428 height 16
type input "o"
type input "louder please"
type input "sans"
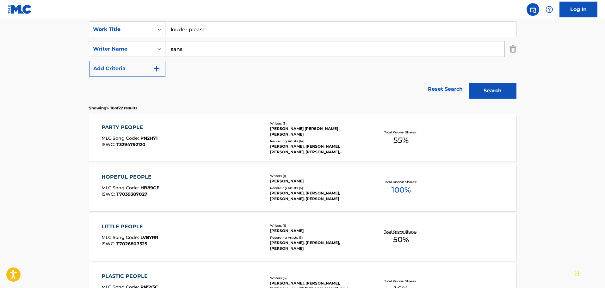
click at [469, 83] on button "Search" at bounding box center [492, 91] width 47 height 16
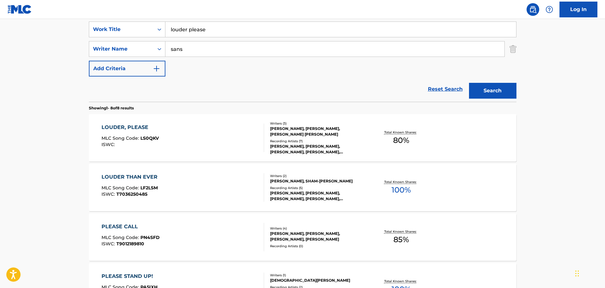
click at [206, 135] on div "LOUDER, PLEASE MLC Song Code : LS0QKV ISWC :" at bounding box center [183, 138] width 163 height 28
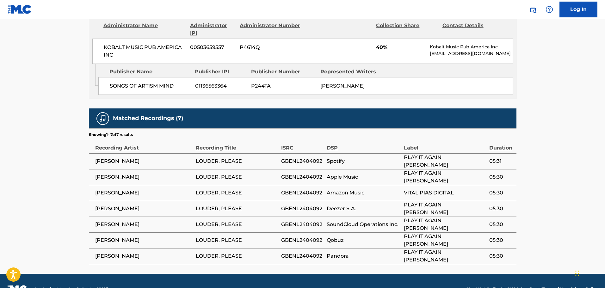
scroll to position [491, 0]
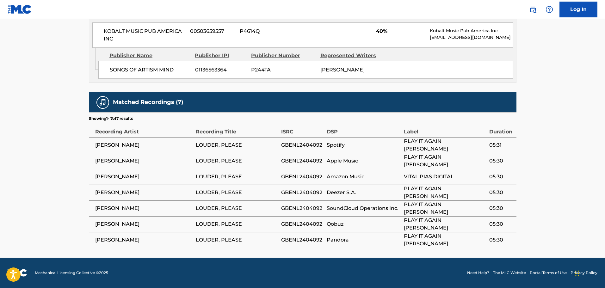
click at [307, 148] on span "GBENL2404092" at bounding box center [302, 145] width 42 height 8
copy span "GBENL2404092"
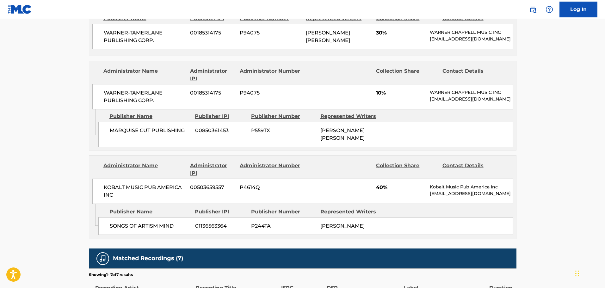
scroll to position [302, 0]
